Goal: Task Accomplishment & Management: Use online tool/utility

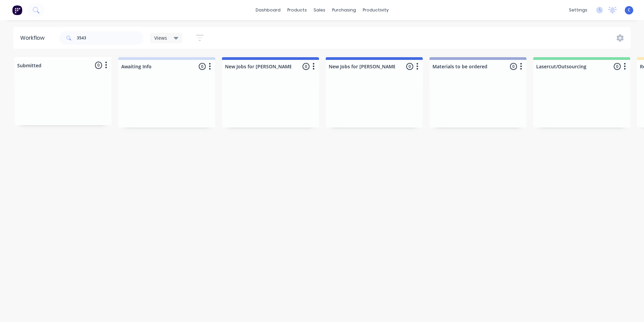
scroll to position [0, 1116]
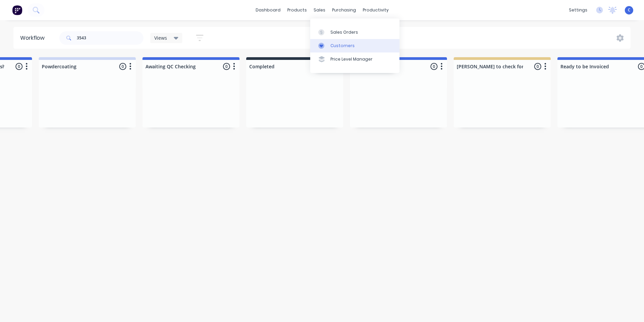
click at [338, 43] on div "Customers" at bounding box center [342, 46] width 24 height 6
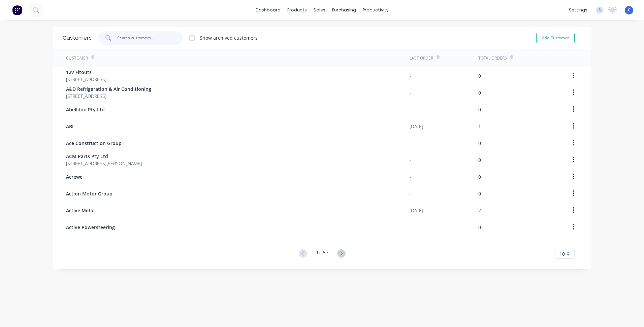
click at [133, 35] on input "text" at bounding box center [150, 37] width 66 height 13
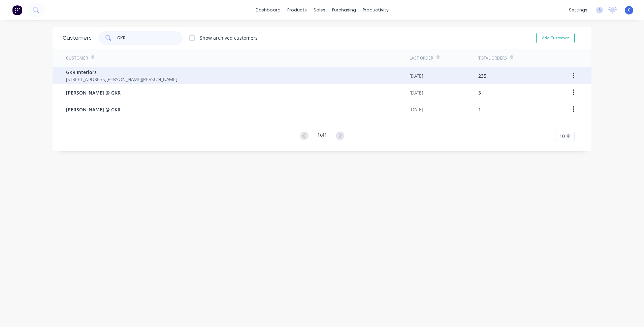
type input "GKR"
click at [108, 70] on span "GKR Interiors" at bounding box center [121, 72] width 111 height 7
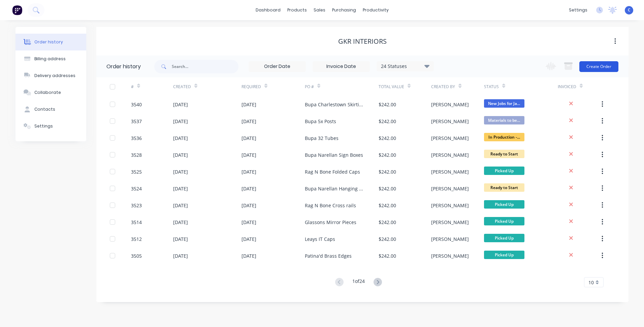
click at [598, 65] on button "Create Order" at bounding box center [598, 66] width 39 height 11
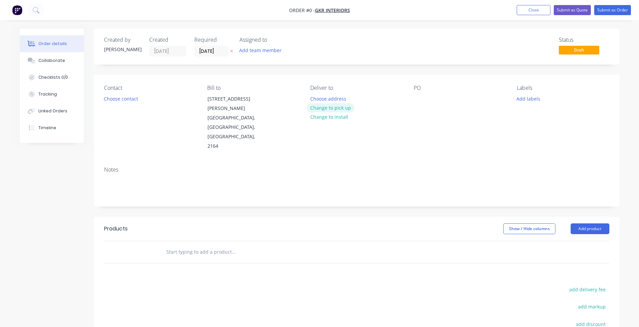
click at [334, 108] on button "Change to pick up" at bounding box center [330, 107] width 48 height 9
click at [418, 98] on div at bounding box center [418, 99] width 11 height 10
paste div
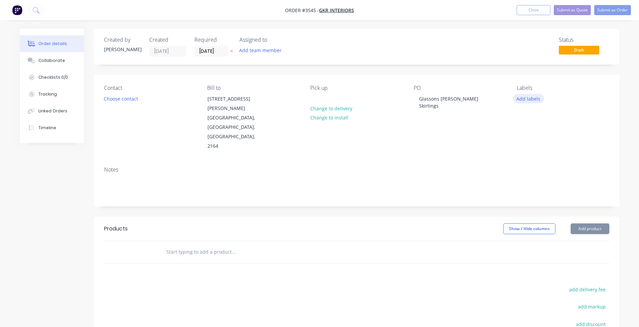
click at [535, 100] on button "Add labels" at bounding box center [528, 98] width 31 height 9
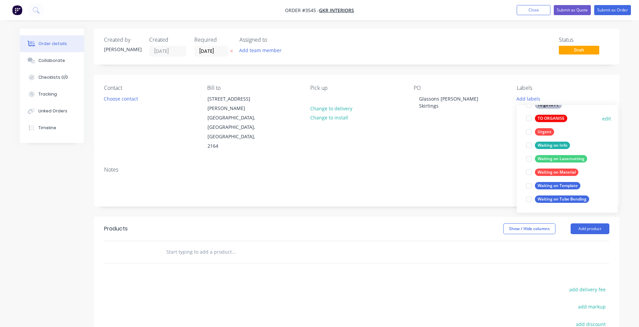
click at [555, 118] on div "TO ORGANISE" at bounding box center [551, 118] width 32 height 7
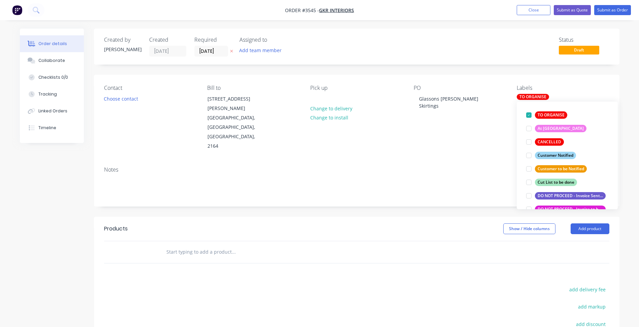
click at [471, 136] on div "Contact Choose contact [PERSON_NAME] to [STREET_ADDRESS][PERSON_NAME][PERSON_NA…" at bounding box center [356, 118] width 525 height 87
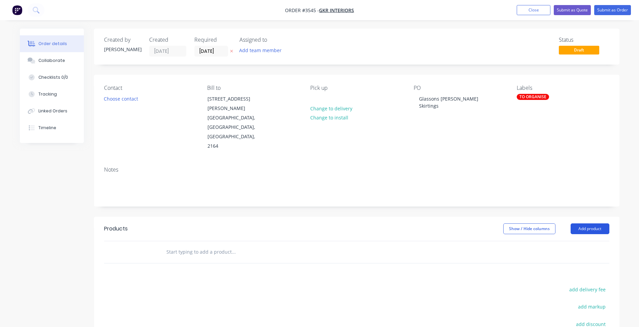
drag, startPoint x: 586, startPoint y: 209, endPoint x: 586, endPoint y: 214, distance: 5.1
click at [586, 224] on button "Add product" at bounding box center [589, 229] width 39 height 11
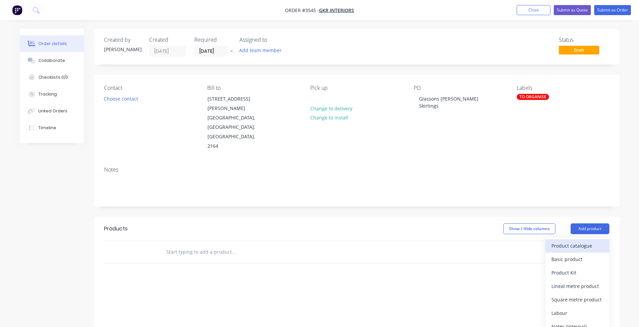
click at [574, 241] on div "Product catalogue" at bounding box center [577, 246] width 52 height 10
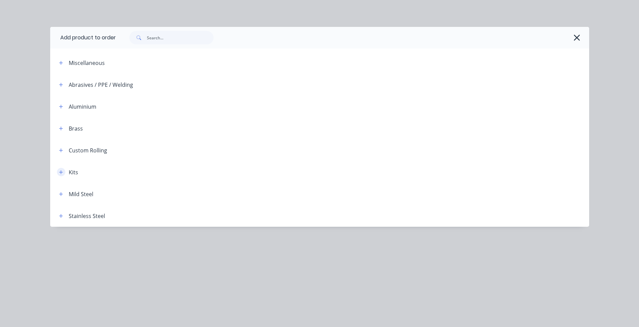
click at [62, 172] on icon "button" at bounding box center [61, 172] width 4 height 4
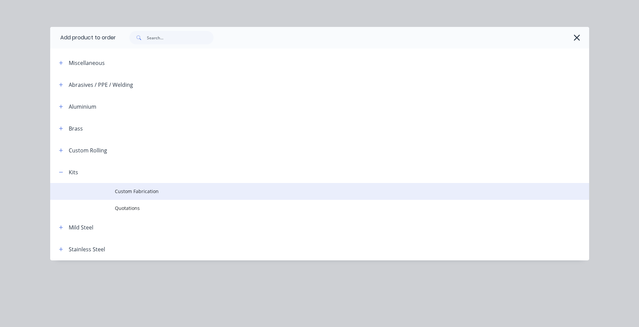
click at [150, 188] on td "Custom Fabrication" at bounding box center [352, 191] width 474 height 17
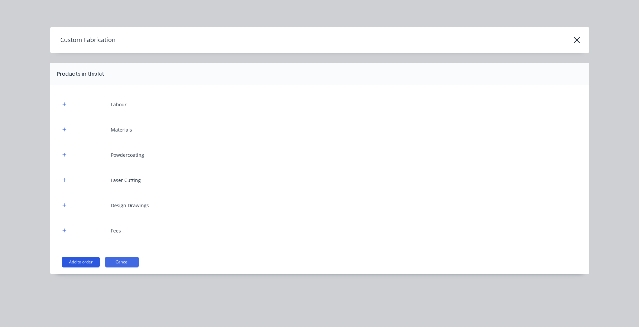
click at [84, 258] on button "Add to order" at bounding box center [81, 262] width 38 height 11
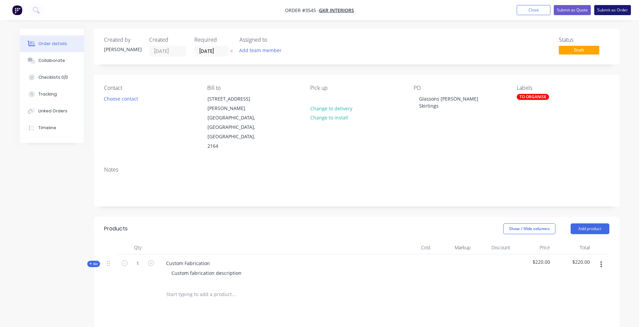
click at [615, 12] on button "Submit as Order" at bounding box center [612, 10] width 37 height 10
